Goal: Transaction & Acquisition: Purchase product/service

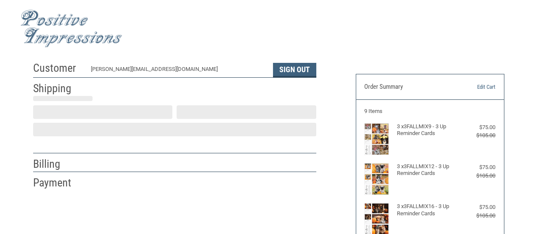
select select "US"
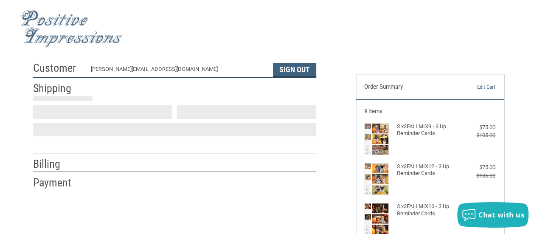
scroll to position [31, 0]
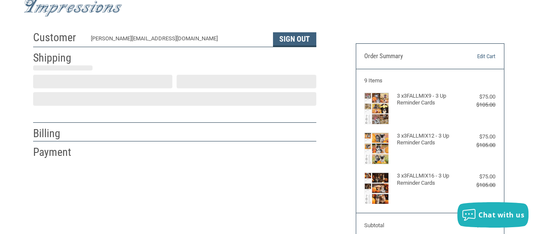
select select "PA"
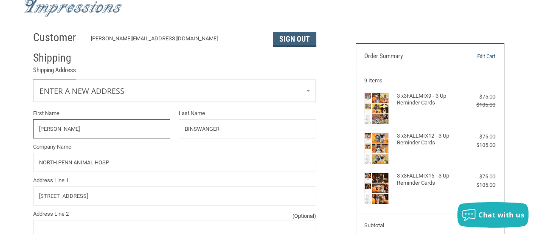
radio input "true"
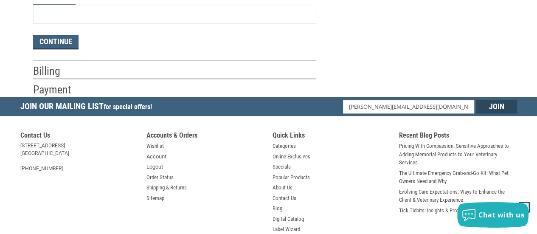
scroll to position [593, 0]
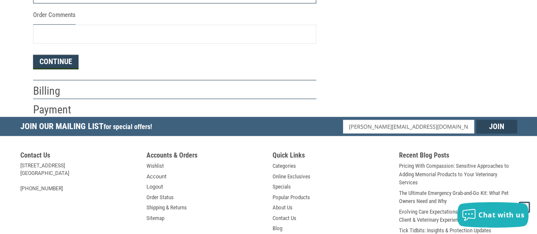
click at [51, 61] on button "Continue" at bounding box center [55, 62] width 45 height 14
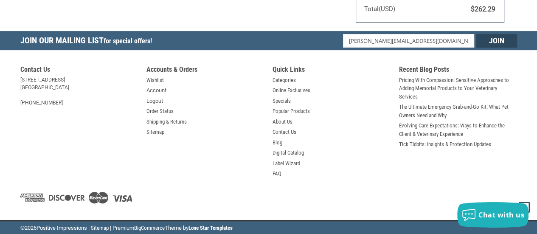
scroll to position [334, 0]
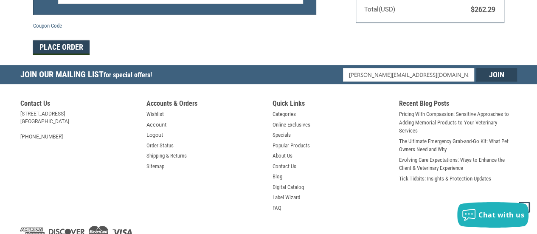
click at [70, 47] on button "Place Order" at bounding box center [61, 47] width 56 height 14
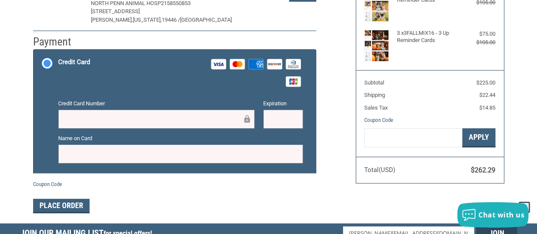
scroll to position [172, 0]
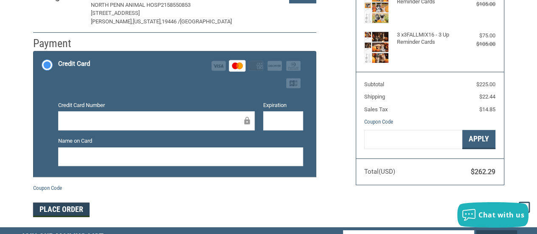
click at [48, 210] on button "Place Order" at bounding box center [61, 210] width 56 height 14
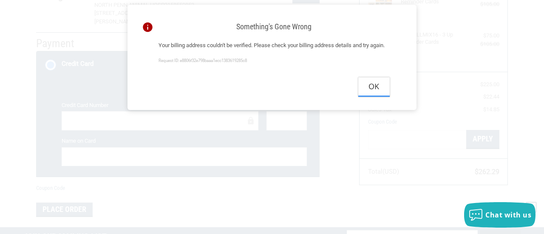
click at [372, 96] on button "Ok" at bounding box center [373, 86] width 31 height 19
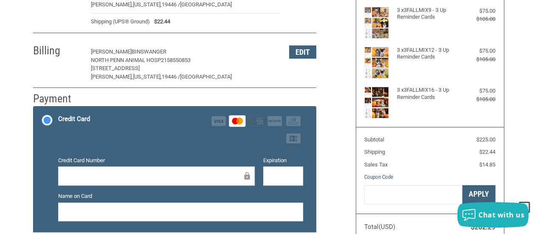
scroll to position [79, 0]
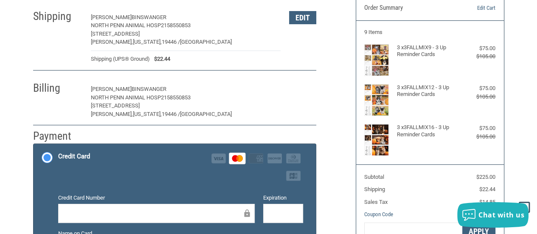
click at [307, 92] on button "Edit" at bounding box center [302, 89] width 27 height 13
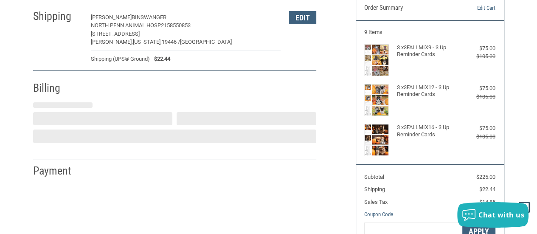
select select "PA"
select select "US"
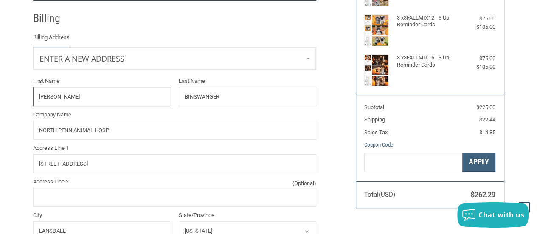
scroll to position [149, 0]
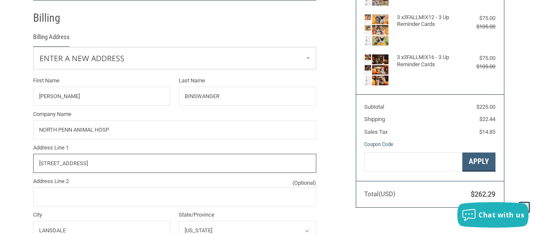
drag, startPoint x: 87, startPoint y: 161, endPoint x: 34, endPoint y: 156, distance: 53.3
click at [34, 156] on input "[STREET_ADDRESS]" at bounding box center [174, 163] width 283 height 19
type input "[STREET_ADDRESS][PERSON_NAME]"
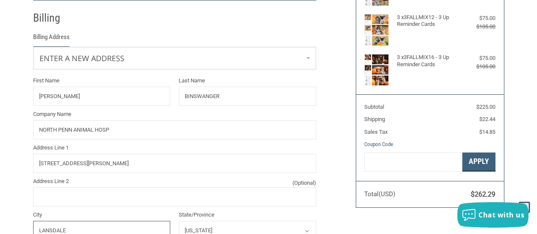
scroll to position [155, 0]
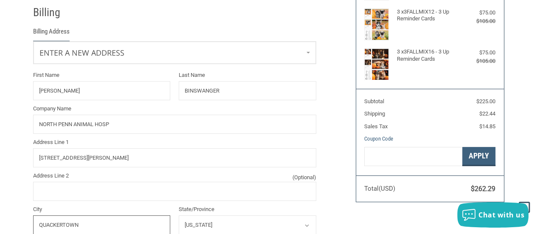
type input "QUACKERTOWN"
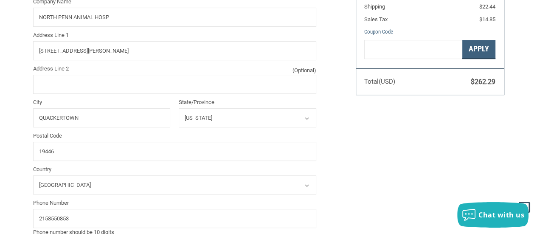
scroll to position [270, 0]
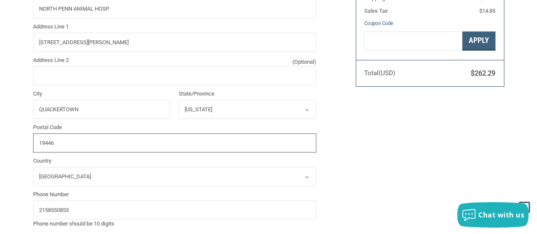
drag, startPoint x: 75, startPoint y: 140, endPoint x: 24, endPoint y: 145, distance: 51.3
click at [24, 145] on div "Customer [PERSON_NAME][EMAIL_ADDRESS][DOMAIN_NAME] Sign Out Shipping [PERSON_NA…" at bounding box center [268, 43] width 497 height 512
type input "18951"
click at [534, 111] on div "Customer [PERSON_NAME][EMAIL_ADDRESS][DOMAIN_NAME] Sign Out Shipping [PERSON_NA…" at bounding box center [268, 43] width 537 height 512
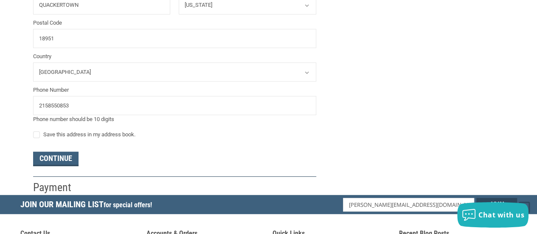
scroll to position [426, 0]
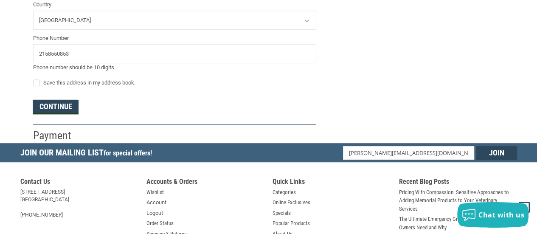
click at [61, 108] on button "Continue" at bounding box center [55, 107] width 45 height 14
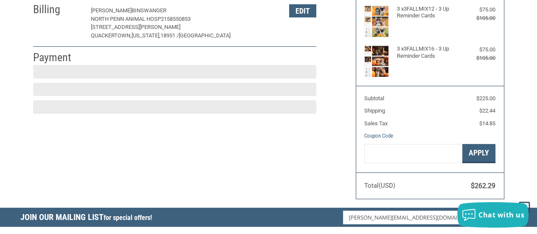
scroll to position [157, 0]
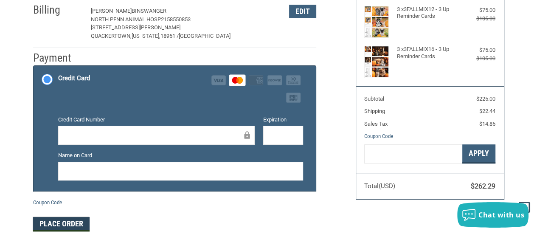
click at [79, 222] on button "Place Order" at bounding box center [61, 224] width 56 height 14
